Goal: Task Accomplishment & Management: Use online tool/utility

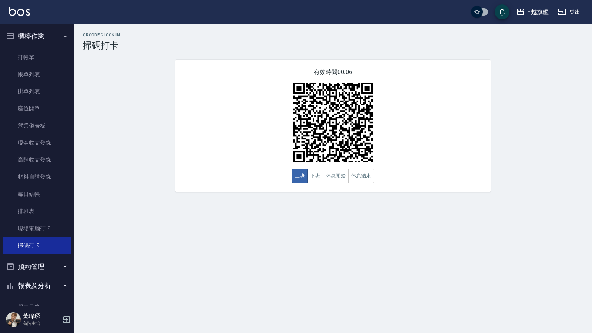
drag, startPoint x: 204, startPoint y: 281, endPoint x: 210, endPoint y: 305, distance: 24.7
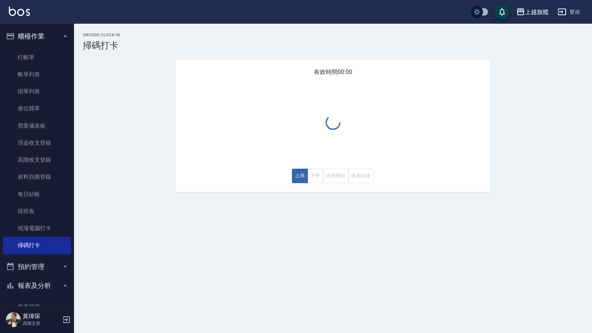
click at [19, 257] on ul "打帳單 帳單列表 掛單列表 座位開單 營業儀表板 現金收支登錄 高階收支登錄 材料自購登錄 每日結帳 排班表 現場電腦打卡 掃碼打卡" at bounding box center [37, 151] width 68 height 211
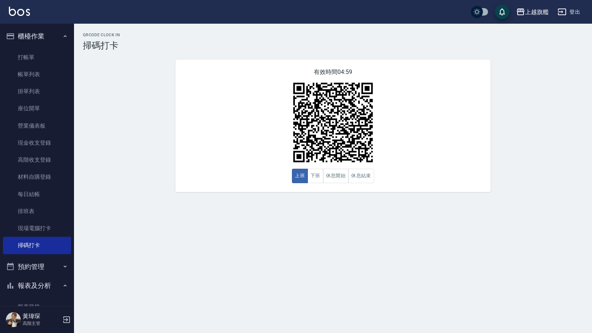
drag, startPoint x: 139, startPoint y: 196, endPoint x: 150, endPoint y: 178, distance: 20.9
drag, startPoint x: 85, startPoint y: 224, endPoint x: 116, endPoint y: 231, distance: 31.6
click at [288, 298] on div "QRcode Clock In 掃碼打卡 有效時間 04:57 上班 下班 休息開始 休息結束" at bounding box center [296, 166] width 592 height 333
click at [574, 333] on div "QRcode Clock In 掃碼打卡 有效時間 04:56 上班 下班 休息開始 休息結束" at bounding box center [296, 166] width 592 height 333
drag, startPoint x: 563, startPoint y: 332, endPoint x: 559, endPoint y: 320, distance: 13.5
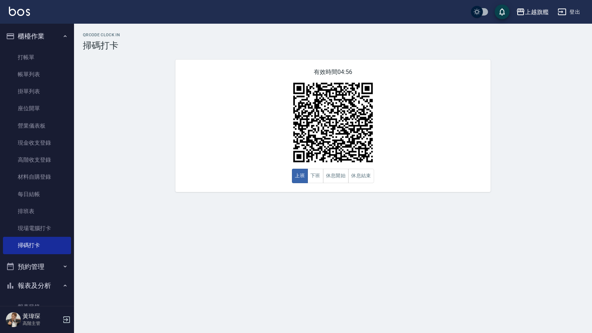
click at [562, 329] on div "QRcode Clock In 掃碼打卡 有效時間 04:56 上班 下班 休息開始 休息結束" at bounding box center [296, 166] width 592 height 333
click at [54, 56] on link "打帳單" at bounding box center [37, 57] width 68 height 17
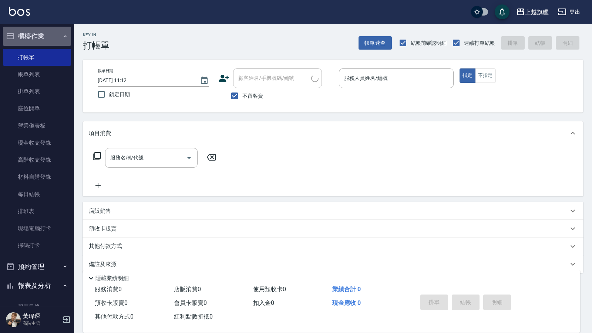
click at [55, 31] on button "櫃檯作業" at bounding box center [37, 36] width 68 height 19
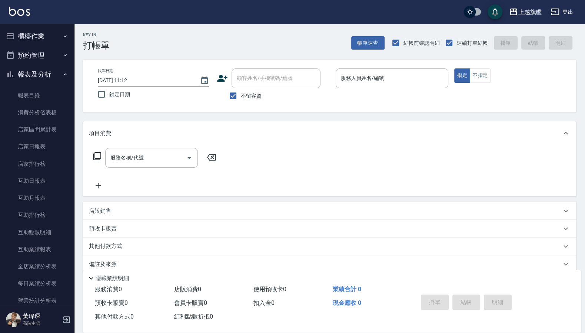
click at [49, 36] on button "櫃檯作業" at bounding box center [37, 36] width 68 height 19
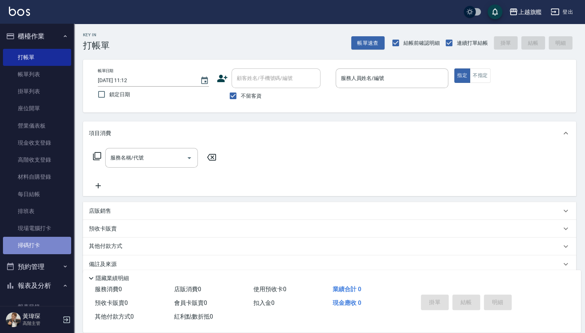
click at [42, 246] on link "掃碼打卡" at bounding box center [37, 245] width 68 height 17
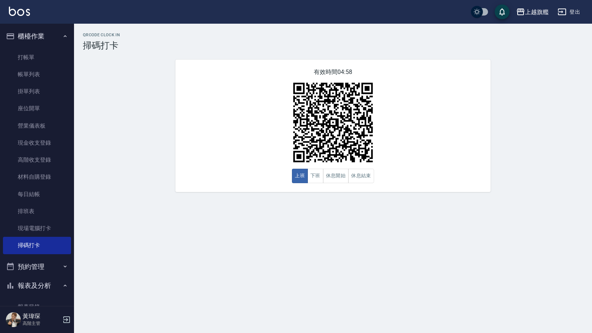
click at [384, 326] on div "QRcode Clock In 掃碼打卡 有效時間 04:58 上班 下班 休息開始 休息結束" at bounding box center [296, 166] width 592 height 333
drag, startPoint x: 202, startPoint y: 307, endPoint x: 172, endPoint y: 320, distance: 33.0
click at [189, 315] on div "QRcode Clock In 掃碼打卡 有效時間 04:58 上班 下班 休息開始 休息結束" at bounding box center [296, 166] width 592 height 333
drag, startPoint x: 77, startPoint y: 333, endPoint x: 71, endPoint y: 309, distance: 24.3
click at [74, 330] on div "QRcode Clock In 掃碼打卡 有效時間 04:57 上班 下班 休息開始 休息結束" at bounding box center [296, 166] width 592 height 333
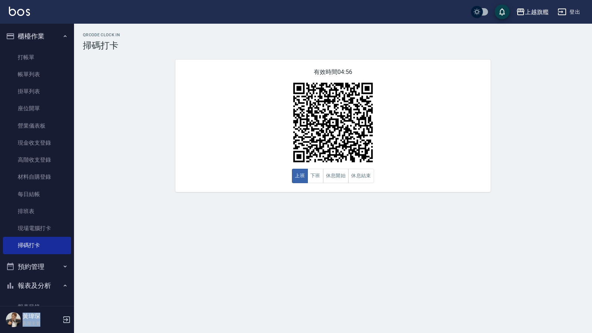
click at [189, 274] on div "QRcode Clock In 掃碼打卡 有效時間 04:56 上班 下班 休息開始 休息結束" at bounding box center [296, 166] width 592 height 333
click at [0, 65] on nav "櫃檯作業 打帳單 帳單列表 掛單列表 座位開單 營業儀表板 現金收支登錄 高階收支登錄 材料自購登錄 每日結帳 排班表 現場電腦打卡 掃碼打卡 預約管理 預約…" at bounding box center [37, 165] width 74 height 283
drag, startPoint x: 187, startPoint y: 235, endPoint x: 183, endPoint y: 217, distance: 18.2
click at [186, 225] on div "QRcode Clock In 掃碼打卡 有效時間 04:38 上班 下班 休息開始 休息結束" at bounding box center [296, 166] width 592 height 333
drag, startPoint x: 165, startPoint y: 218, endPoint x: 165, endPoint y: 213, distance: 4.4
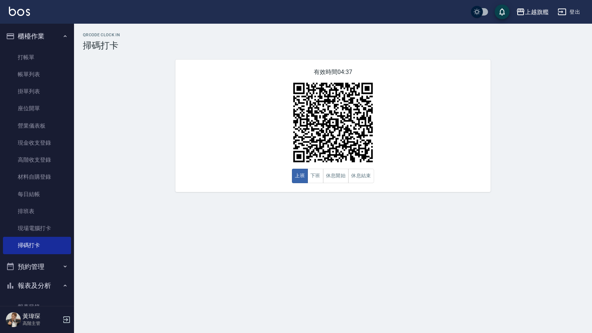
click at [165, 214] on div "QRcode Clock In 掃碼打卡 有效時間 04:37 上班 下班 休息開始 休息結束" at bounding box center [296, 166] width 592 height 333
click at [135, 268] on div "QRcode Clock In 掃碼打卡 有效時間 04:19 上班 下班 休息開始 休息結束" at bounding box center [296, 166] width 592 height 333
click at [316, 181] on button "下班" at bounding box center [316, 176] width 16 height 14
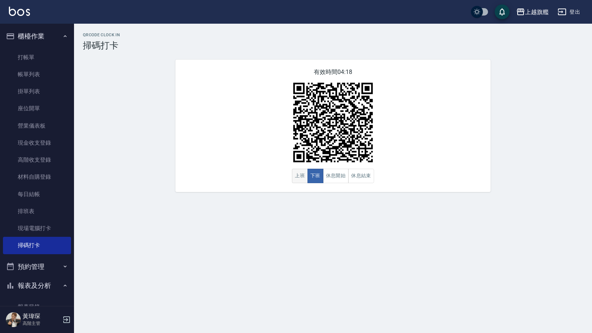
click at [300, 176] on button "上班" at bounding box center [300, 176] width 16 height 14
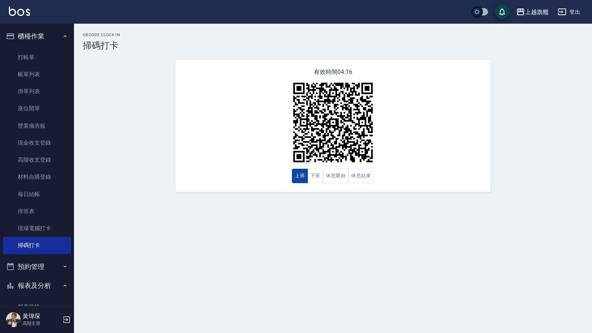
type button "CLOCKIN"
type button "CLOCKOUT"
type button "BREAKSTART"
type button "BREAKEND"
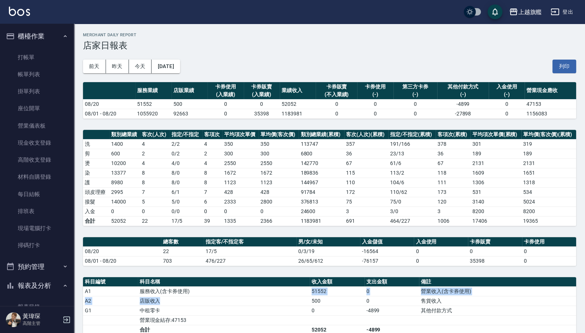
click at [247, 302] on tbody "A1 服務收入(含卡券使用) 51552 0 營業收入(含卡券使用) A2 店販收入 500 0 售貨收入 G1 中租零卡 0 -4899 其他付款方式 營業…" at bounding box center [329, 335] width 493 height 96
